Goal: Task Accomplishment & Management: Manage account settings

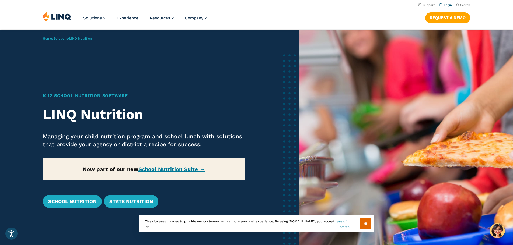
click at [442, 7] on li "Login" at bounding box center [445, 5] width 13 height 6
click at [447, 6] on link "Login" at bounding box center [445, 4] width 13 height 3
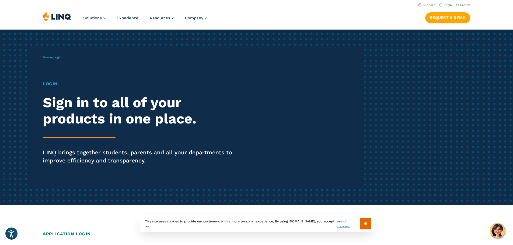
click at [52, 85] on h1 "Login" at bounding box center [142, 84] width 198 height 6
click at [50, 85] on h1 "Login" at bounding box center [142, 84] width 198 height 6
click at [71, 116] on h2 "Sign in to all of your products in one place." at bounding box center [142, 111] width 198 height 32
click at [73, 138] on hr at bounding box center [79, 137] width 73 height 1
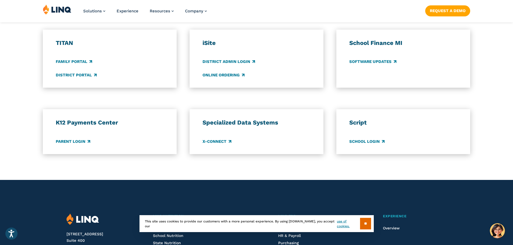
scroll to position [404, 0]
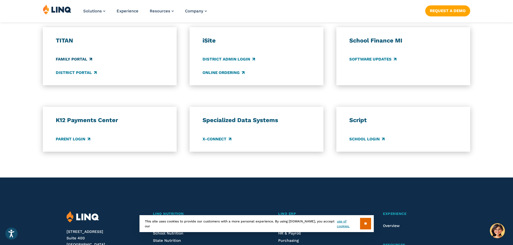
click at [72, 62] on link "Family Portal" at bounding box center [74, 60] width 36 height 6
